Goal: Find specific page/section: Find specific page/section

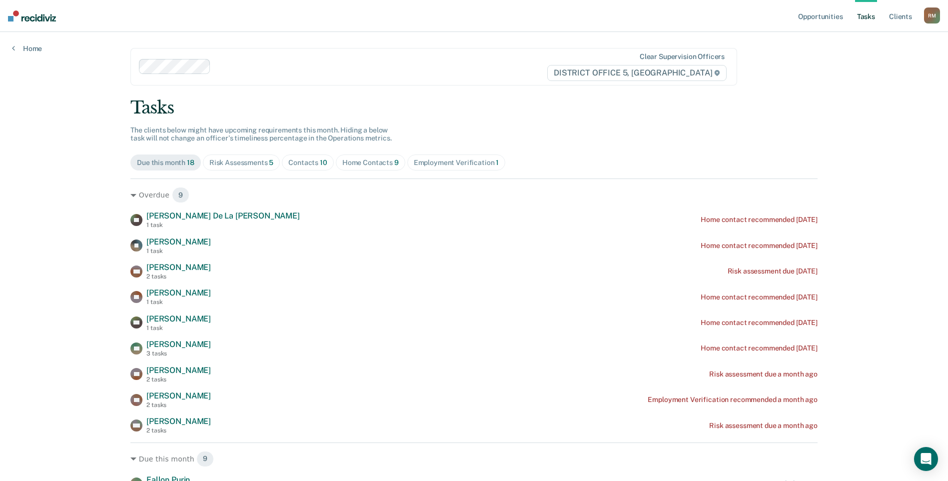
click at [364, 163] on div "Home Contacts 9" at bounding box center [370, 162] width 56 height 8
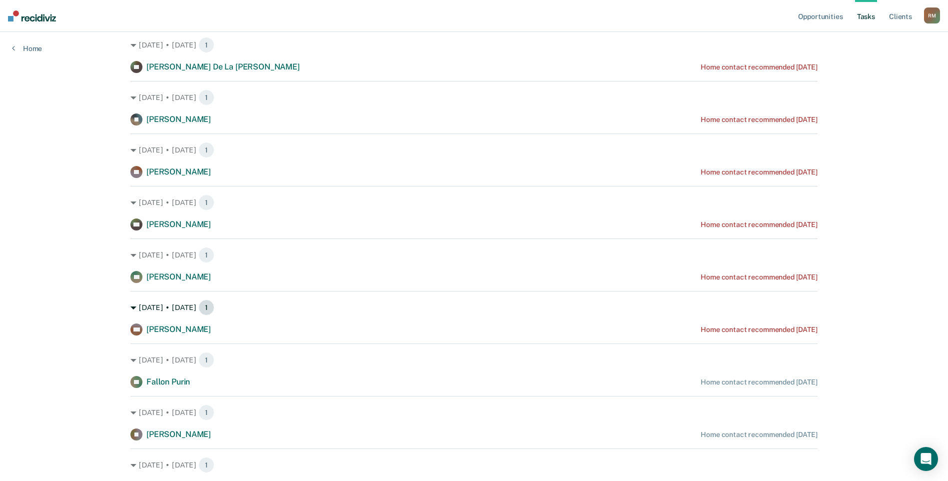
scroll to position [200, 0]
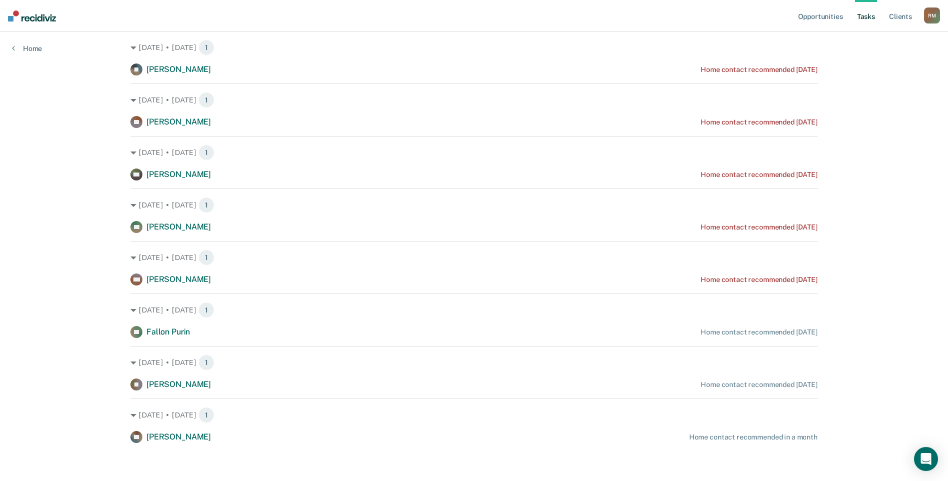
click at [866, 15] on link "Tasks" at bounding box center [866, 16] width 22 height 32
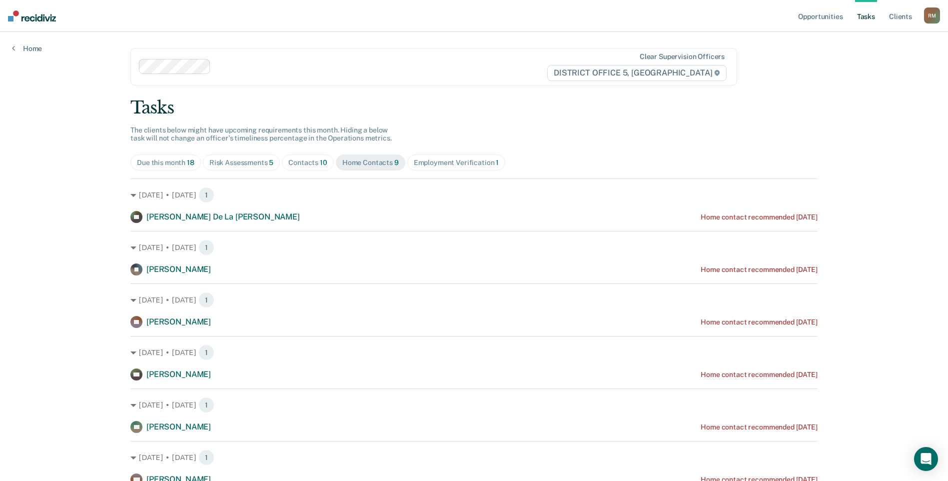
scroll to position [50, 0]
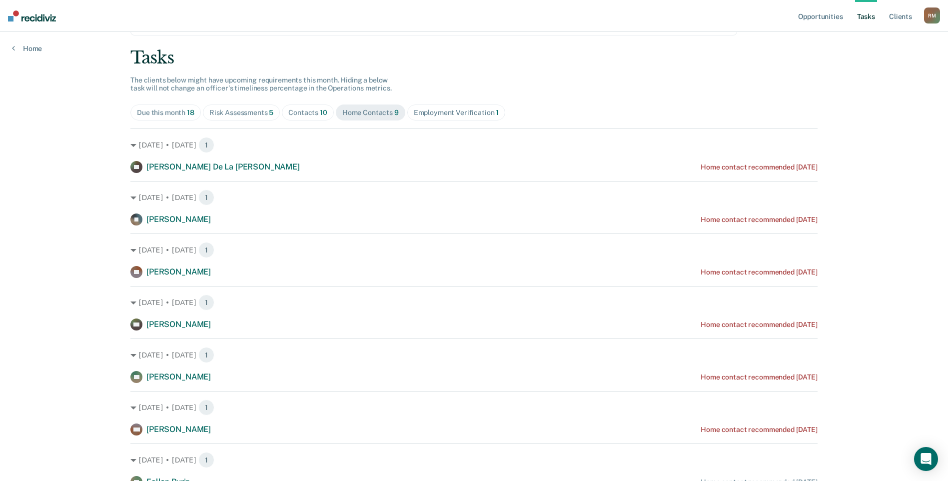
click at [307, 114] on div "Contacts 10" at bounding box center [307, 112] width 39 height 8
